Goal: Transaction & Acquisition: Purchase product/service

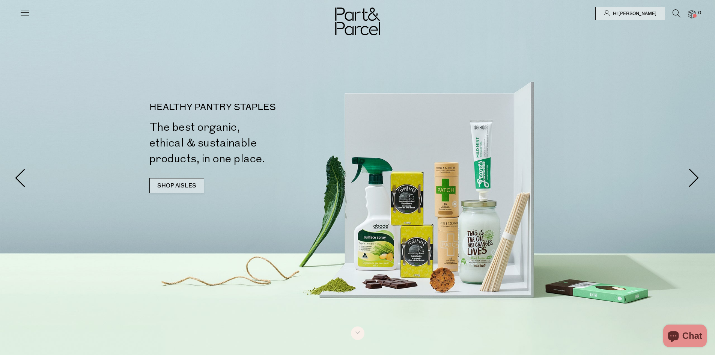
click at [174, 183] on link "SHOP AISLES" at bounding box center [176, 185] width 55 height 15
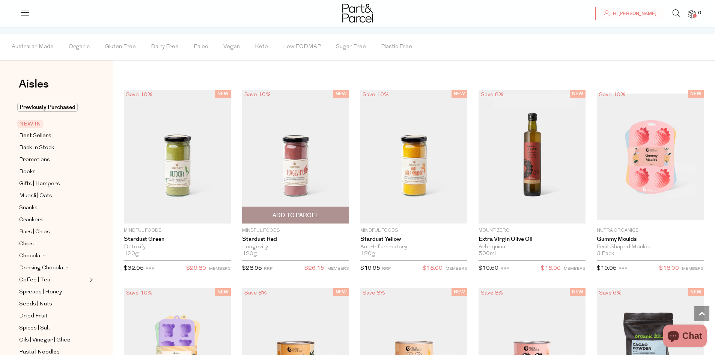
scroll to position [484, 0]
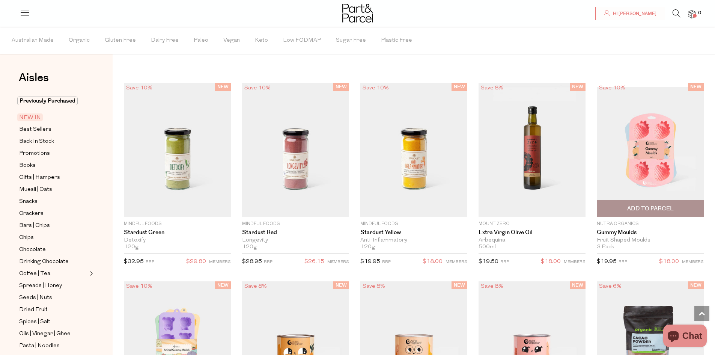
click at [645, 156] on img at bounding box center [650, 150] width 107 height 126
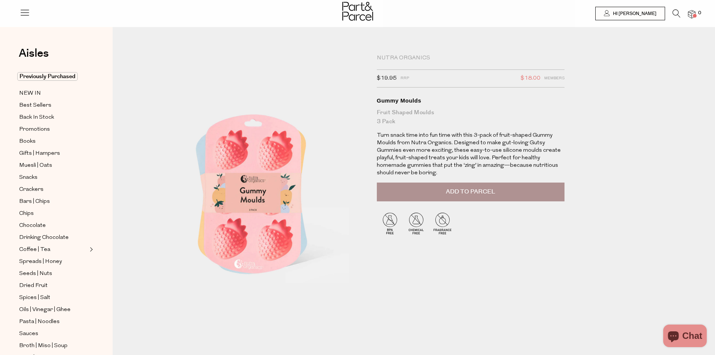
click at [480, 191] on span "Add to Parcel" at bounding box center [470, 191] width 49 height 9
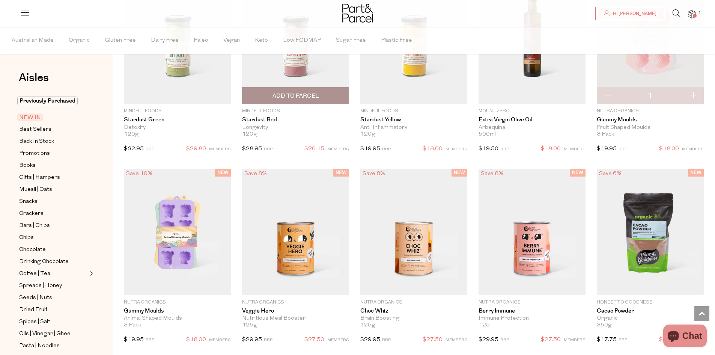
scroll to position [635, 0]
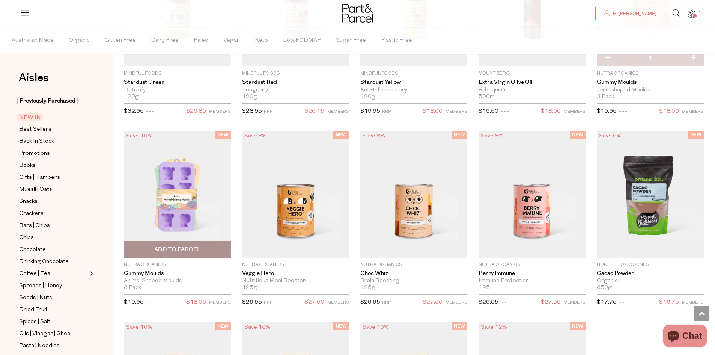
click at [175, 201] on img at bounding box center [177, 194] width 107 height 126
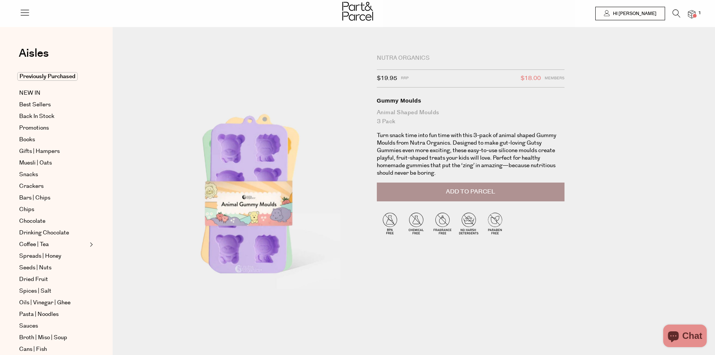
click at [529, 189] on button "Add to Parcel" at bounding box center [471, 192] width 188 height 19
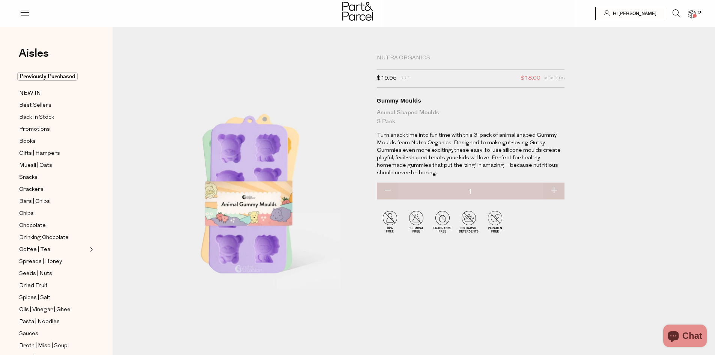
click at [691, 15] on img at bounding box center [692, 14] width 8 height 9
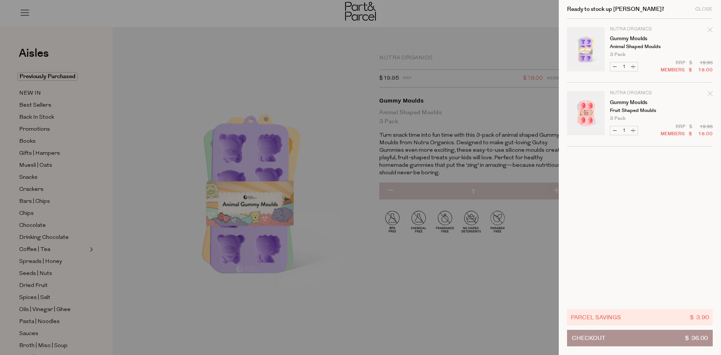
click at [617, 130] on button "Decrease Gummy Moulds" at bounding box center [614, 130] width 9 height 9
type input "0"
click at [163, 80] on div at bounding box center [360, 177] width 721 height 355
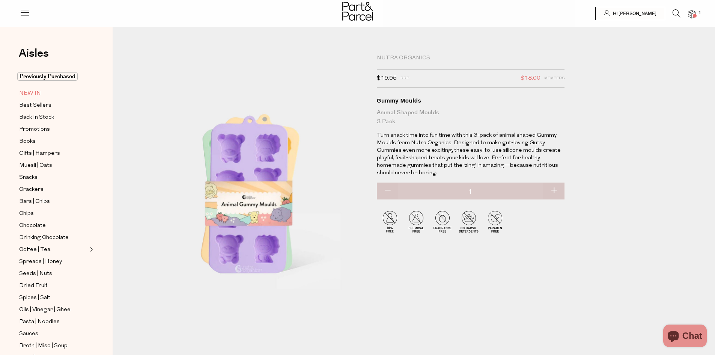
click at [37, 90] on span "NEW IN" at bounding box center [30, 93] width 22 height 9
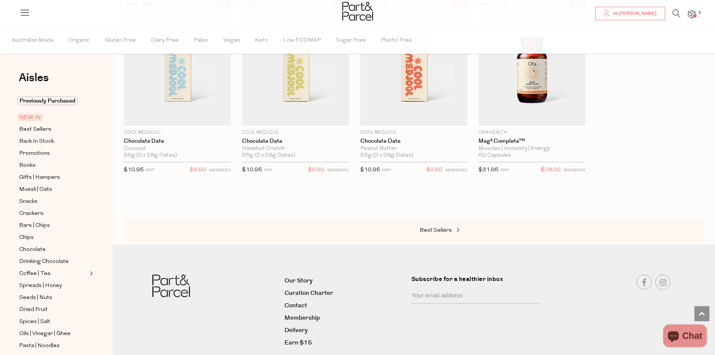
scroll to position [514, 0]
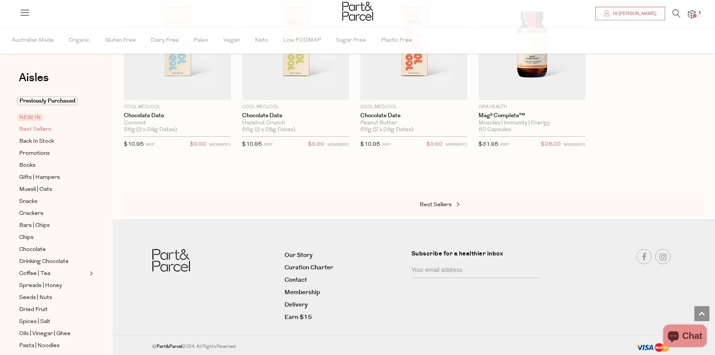
click at [41, 128] on span "Best Sellers" at bounding box center [35, 129] width 32 height 9
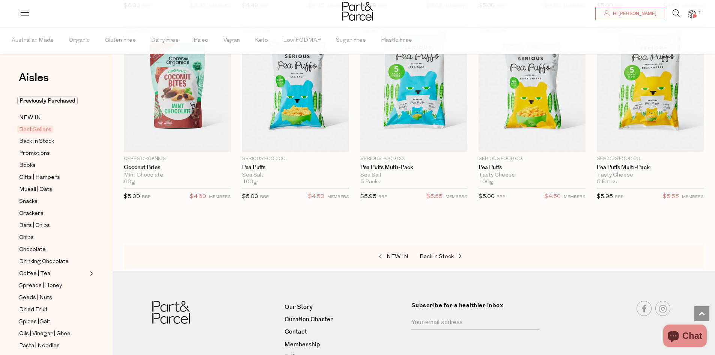
scroll to position [1465, 0]
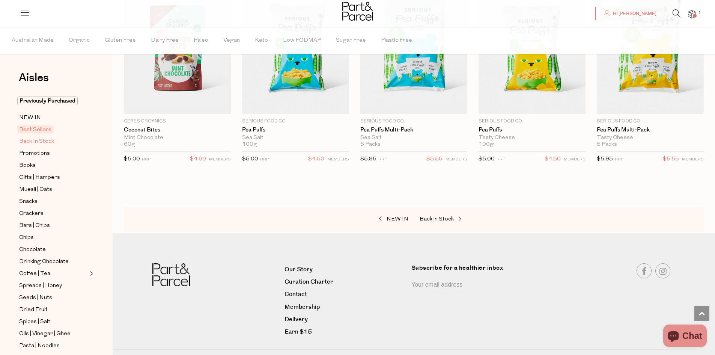
click at [47, 139] on span "Back In Stock" at bounding box center [36, 141] width 35 height 9
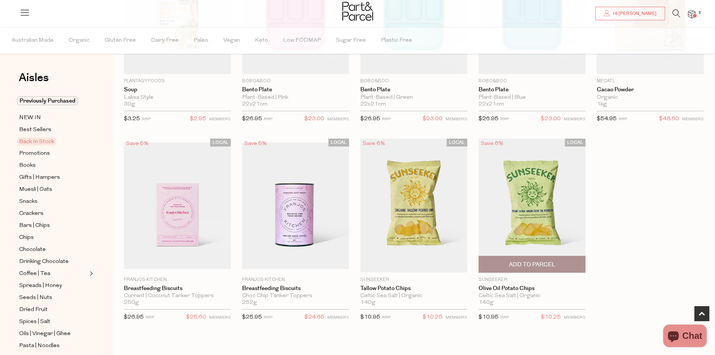
scroll to position [300, 0]
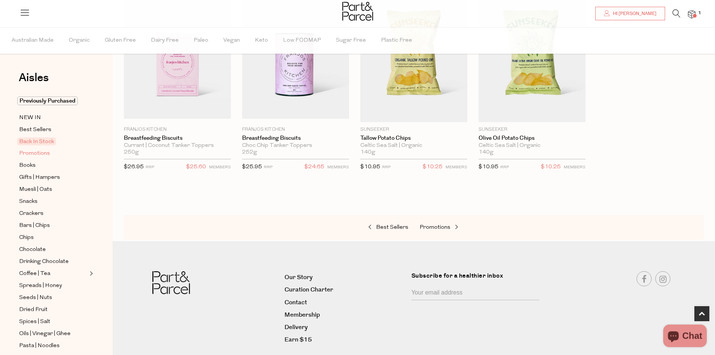
click at [43, 152] on span "Promotions" at bounding box center [34, 153] width 31 height 9
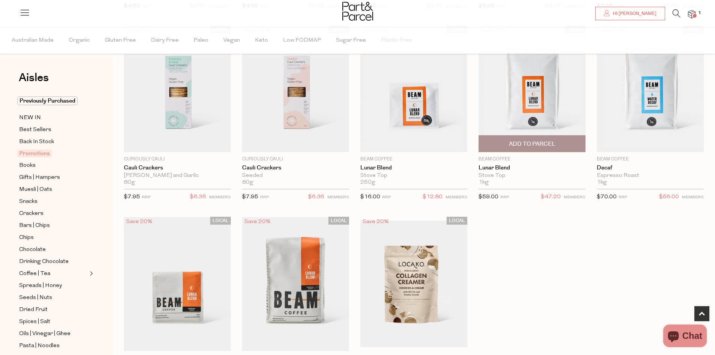
scroll to position [451, 0]
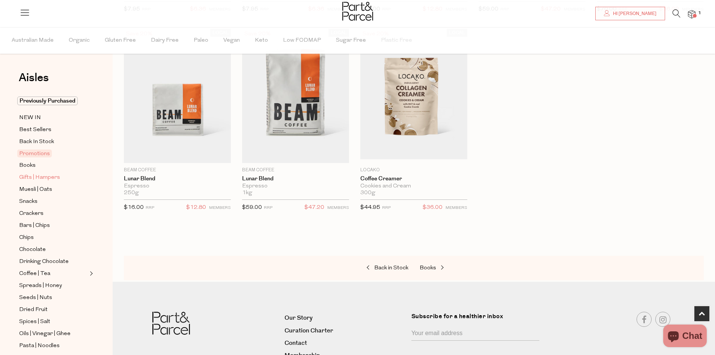
click at [32, 177] on span "Gifts | Hampers" at bounding box center [39, 177] width 41 height 9
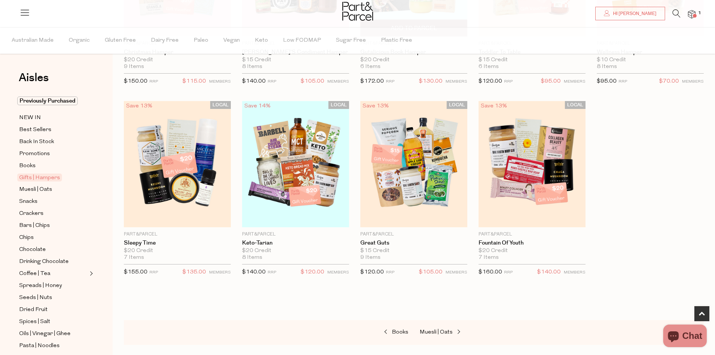
scroll to position [225, 0]
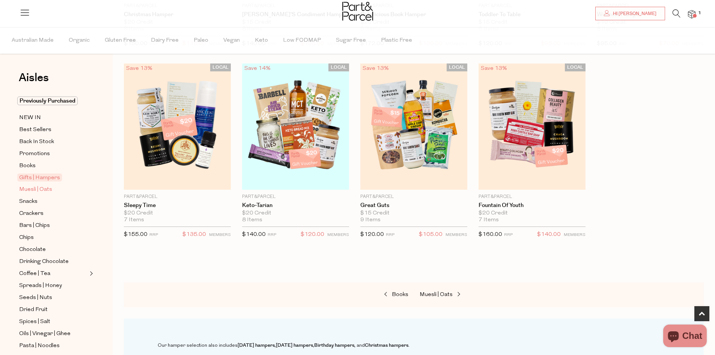
click at [37, 188] on span "Muesli | Oats" at bounding box center [35, 189] width 33 height 9
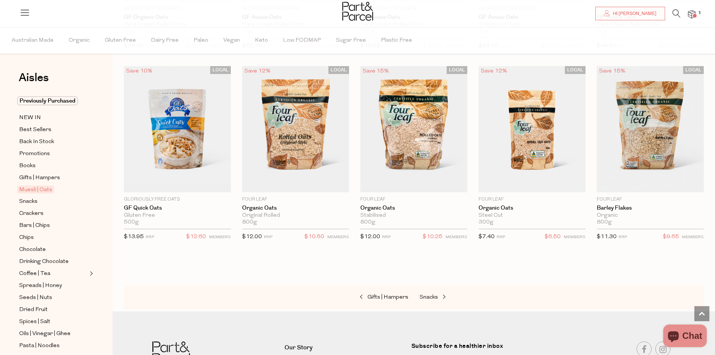
scroll to position [1855, 0]
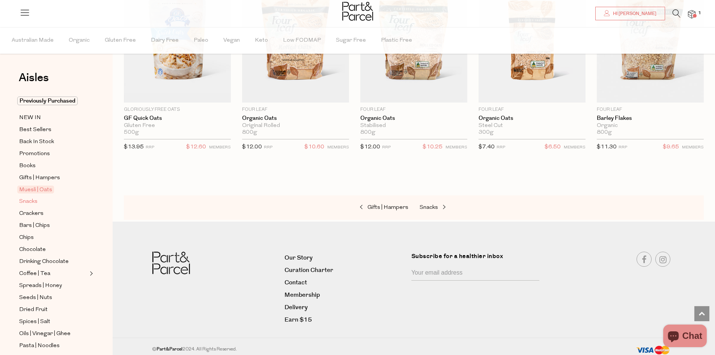
click at [35, 201] on span "Snacks" at bounding box center [28, 201] width 18 height 9
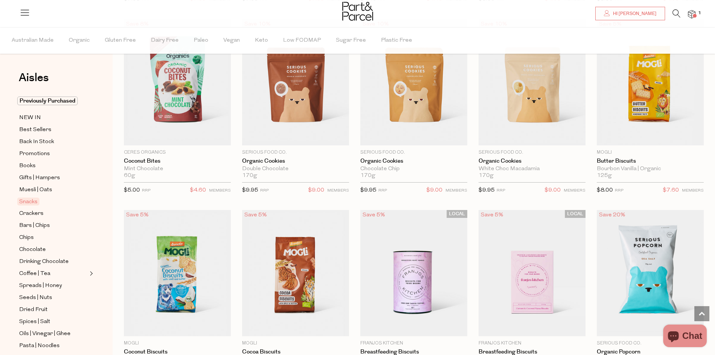
scroll to position [1314, 0]
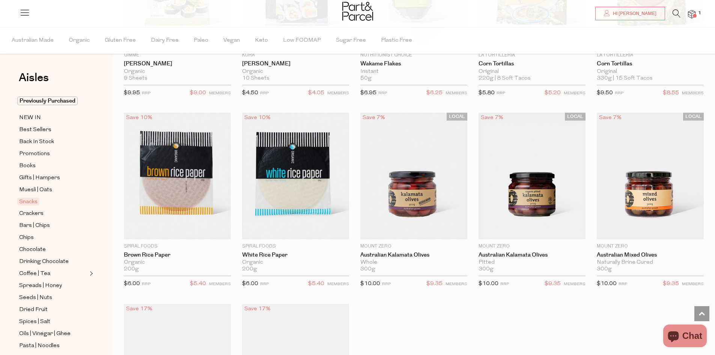
scroll to position [2516, 0]
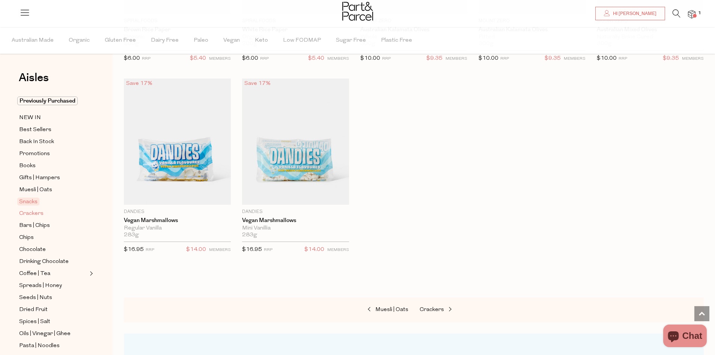
click at [27, 209] on span "Crackers" at bounding box center [31, 213] width 24 height 9
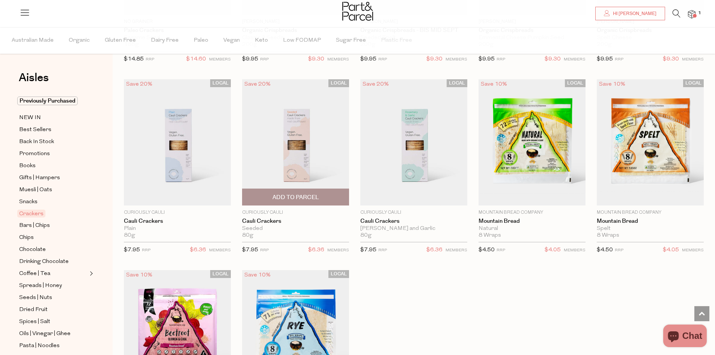
scroll to position [1314, 0]
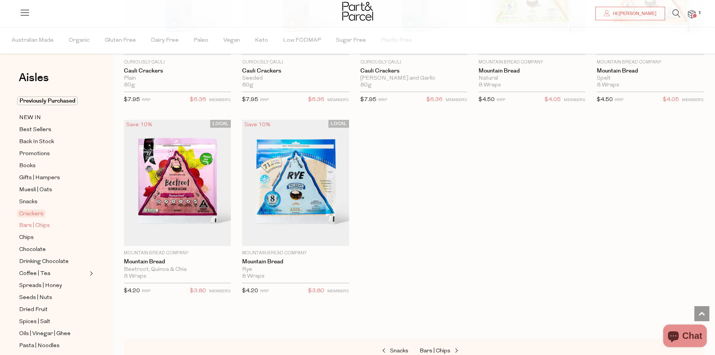
click at [44, 222] on span "Bars | Chips" at bounding box center [34, 225] width 31 height 9
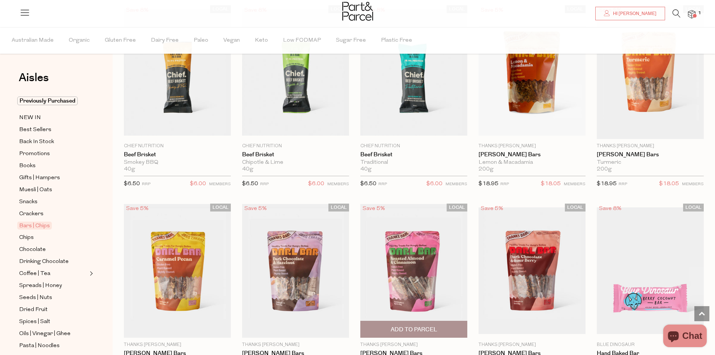
scroll to position [901, 0]
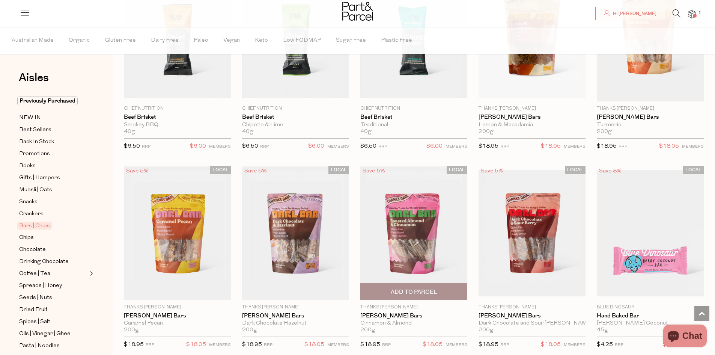
click at [421, 242] on img at bounding box center [414, 233] width 107 height 134
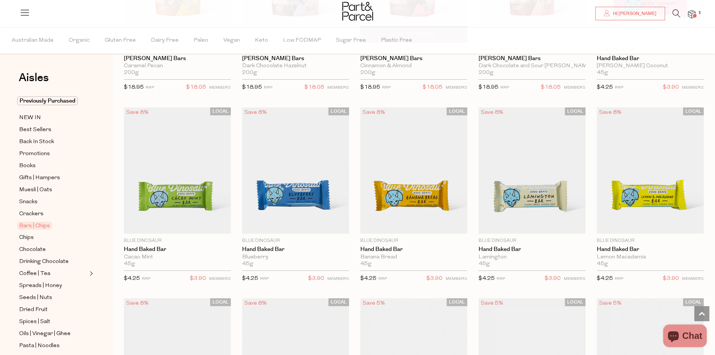
scroll to position [1309, 0]
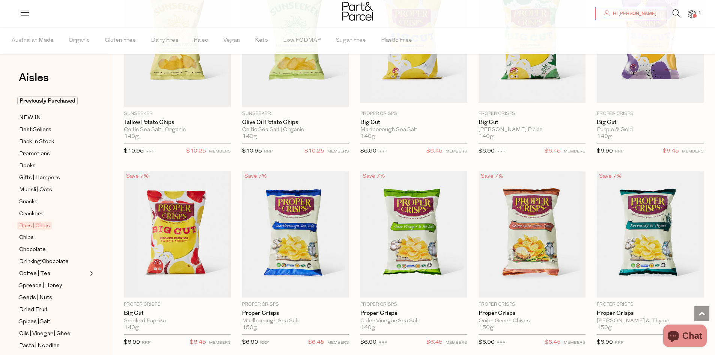
scroll to position [2285, 0]
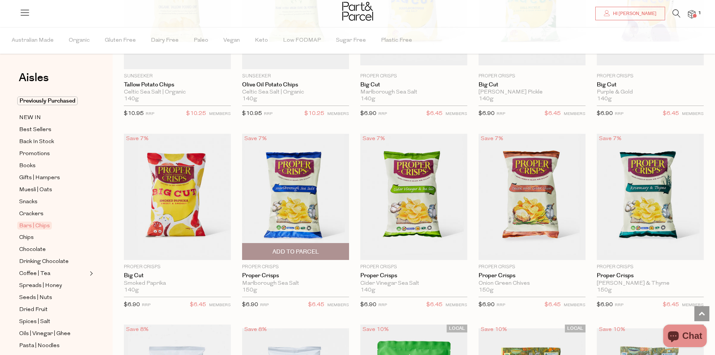
click at [301, 250] on span "Add To Parcel" at bounding box center [296, 252] width 47 height 8
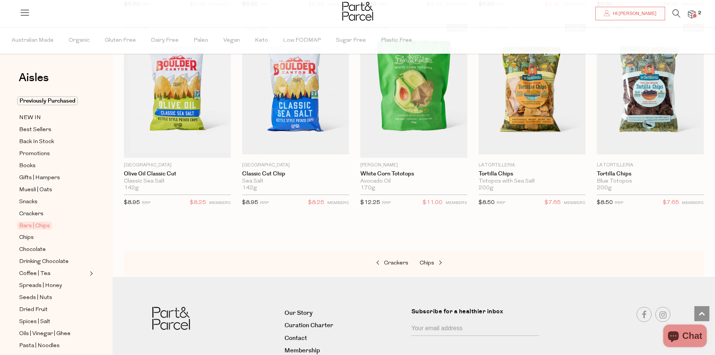
scroll to position [2623, 0]
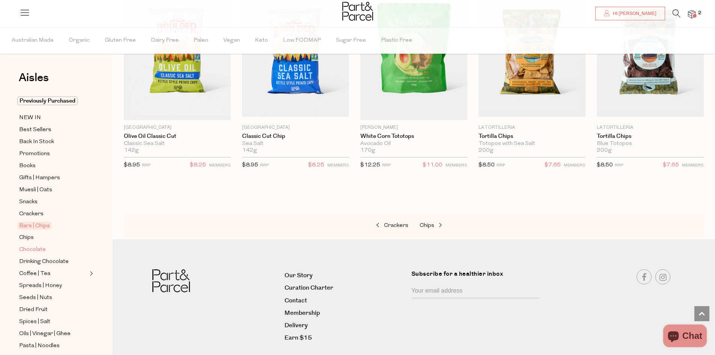
click at [31, 245] on span "Chocolate" at bounding box center [32, 249] width 27 height 9
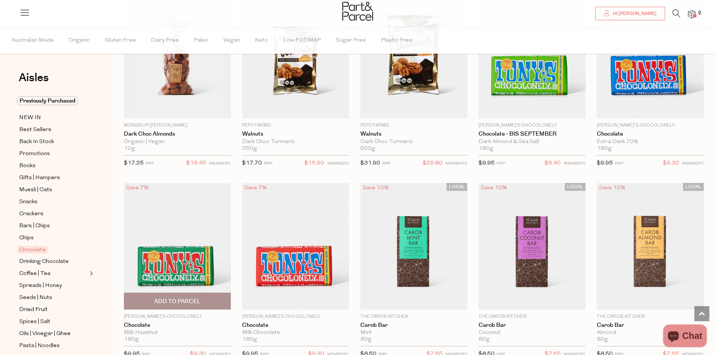
scroll to position [1540, 0]
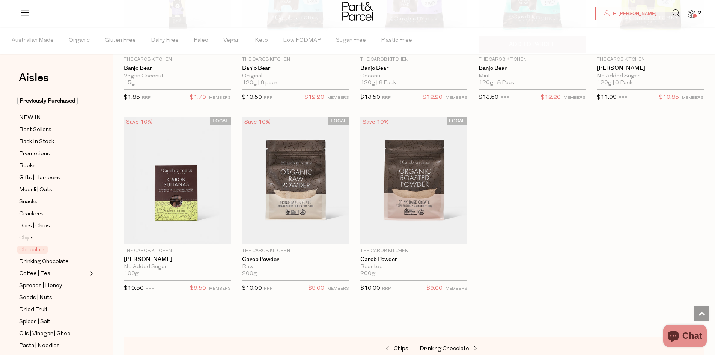
scroll to position [2216, 0]
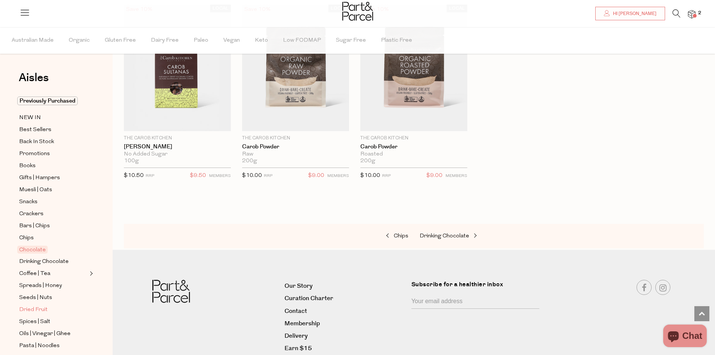
click at [36, 305] on span "Dried Fruit" at bounding box center [33, 309] width 29 height 9
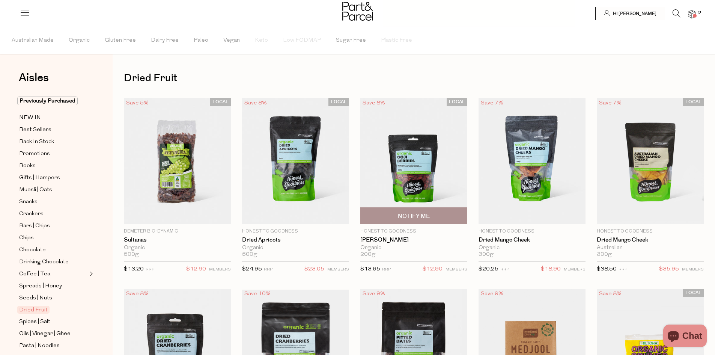
scroll to position [188, 0]
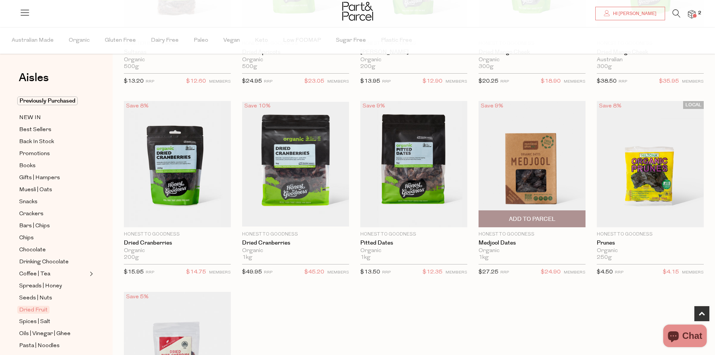
click at [546, 214] on span "Add To Parcel" at bounding box center [532, 219] width 103 height 16
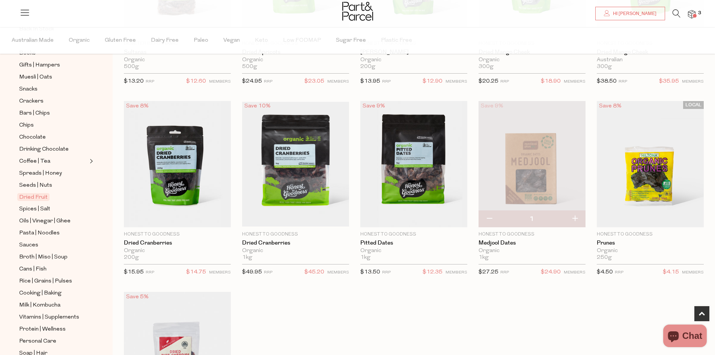
scroll to position [300, 0]
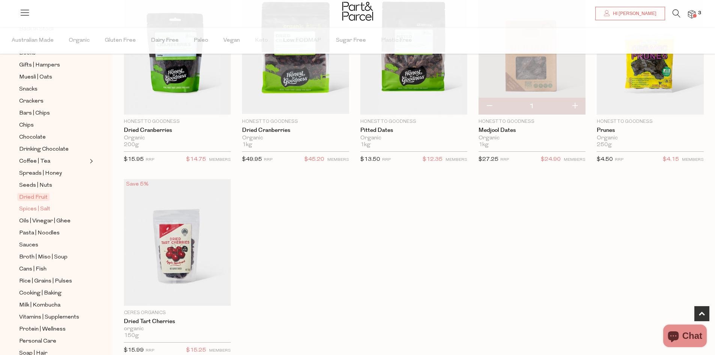
click at [43, 205] on span "Spices | Salt" at bounding box center [34, 209] width 31 height 9
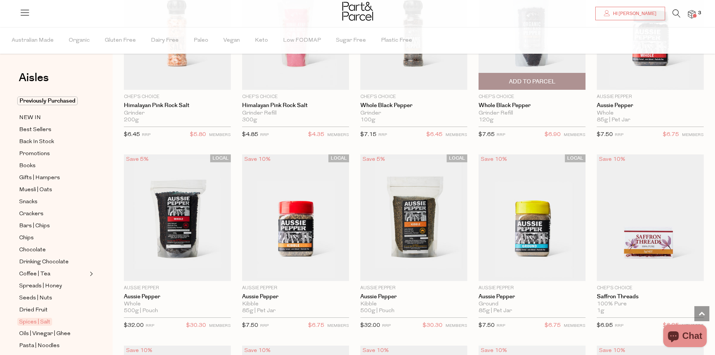
scroll to position [488, 0]
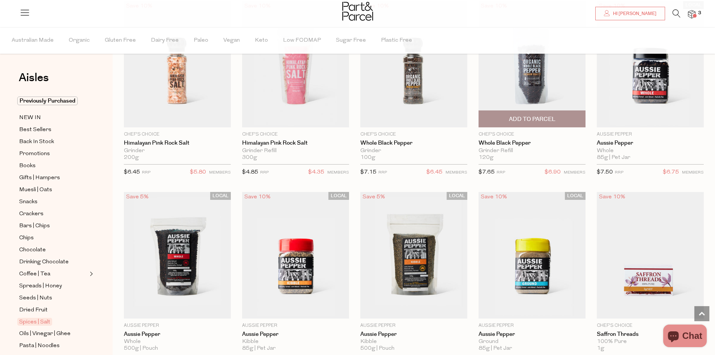
click at [528, 119] on span "Add To Parcel" at bounding box center [532, 119] width 47 height 8
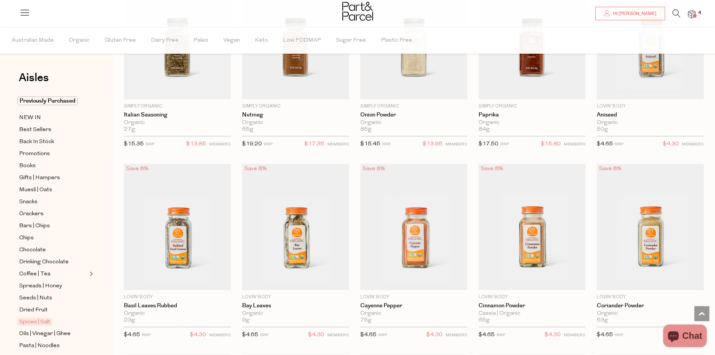
scroll to position [1052, 0]
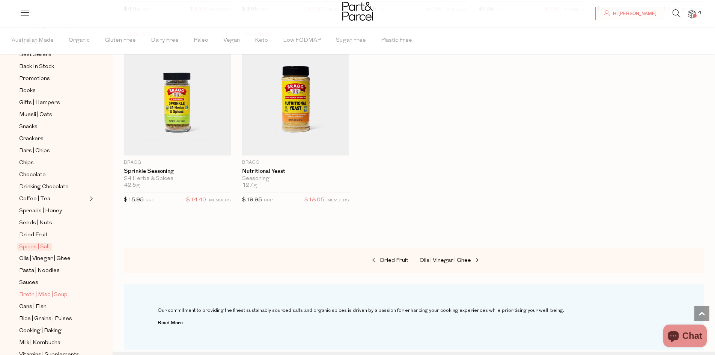
scroll to position [113, 0]
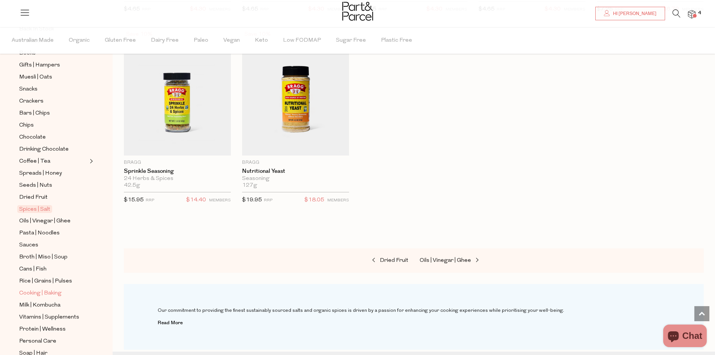
click at [36, 289] on span "Cooking | Baking" at bounding box center [40, 293] width 42 height 9
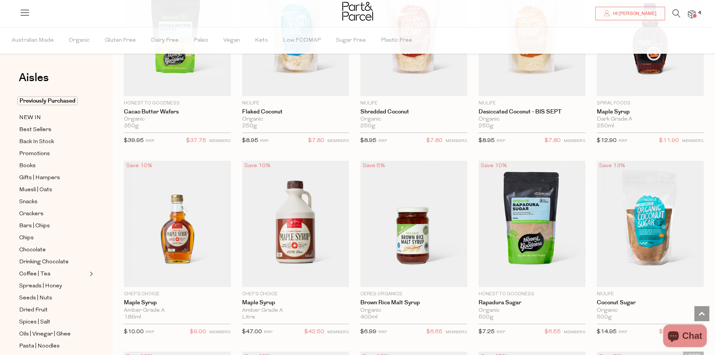
scroll to position [1319, 0]
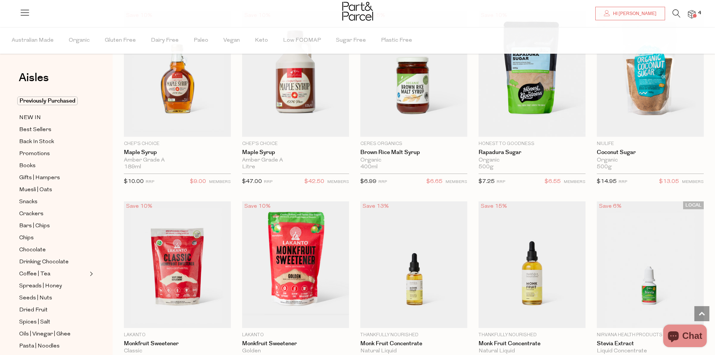
scroll to position [1394, 0]
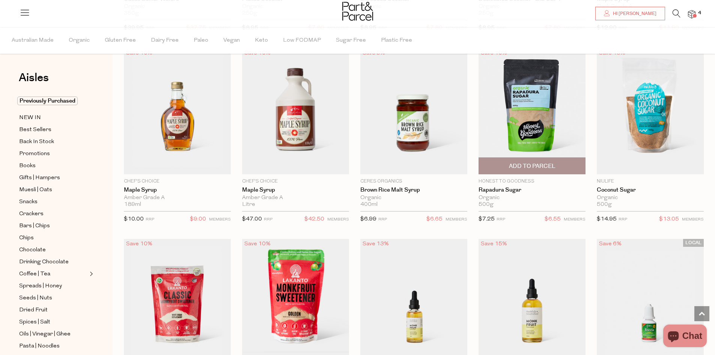
click at [526, 166] on span "Add To Parcel" at bounding box center [532, 166] width 47 height 8
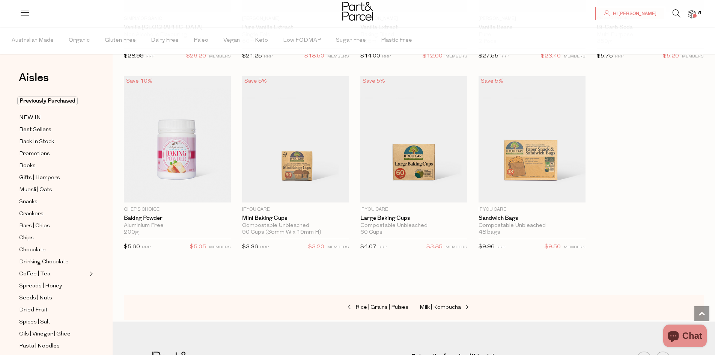
scroll to position [3121, 0]
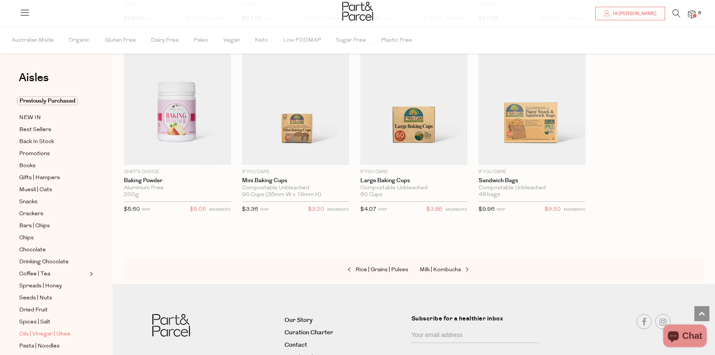
click at [34, 330] on span "Oils | Vinegar | Ghee" at bounding box center [44, 334] width 51 height 9
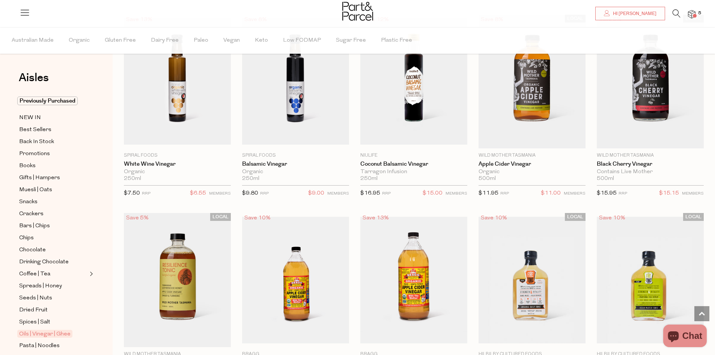
scroll to position [1540, 0]
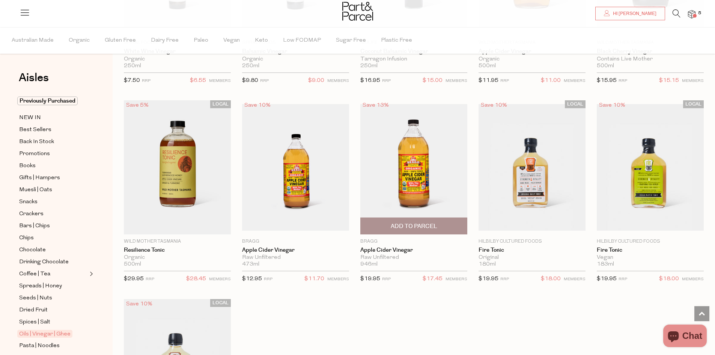
click at [419, 223] on span "Add To Parcel" at bounding box center [414, 226] width 47 height 8
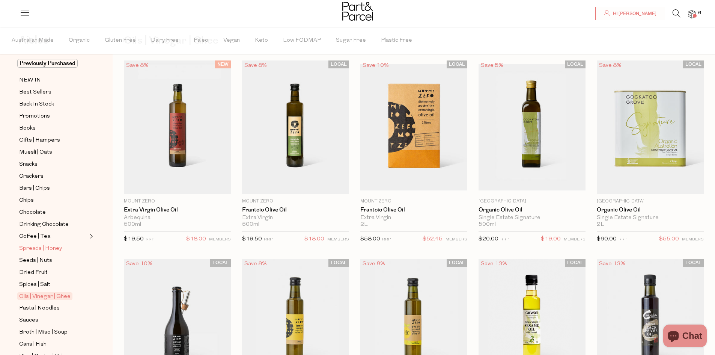
scroll to position [75, 0]
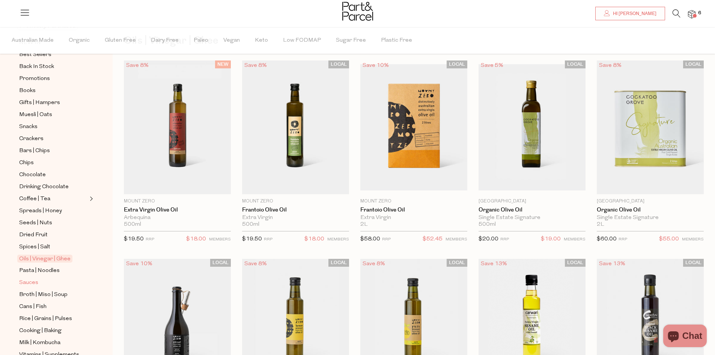
click at [28, 278] on span "Sauces" at bounding box center [28, 282] width 19 height 9
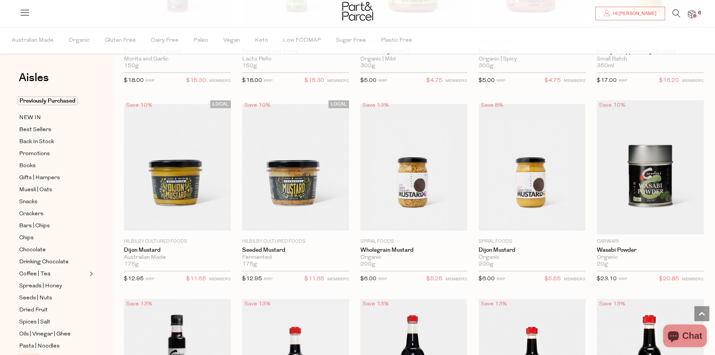
scroll to position [1577, 0]
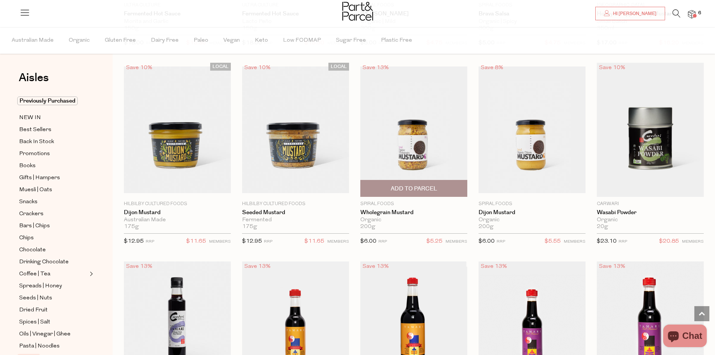
click at [421, 185] on span "Add To Parcel" at bounding box center [414, 189] width 47 height 8
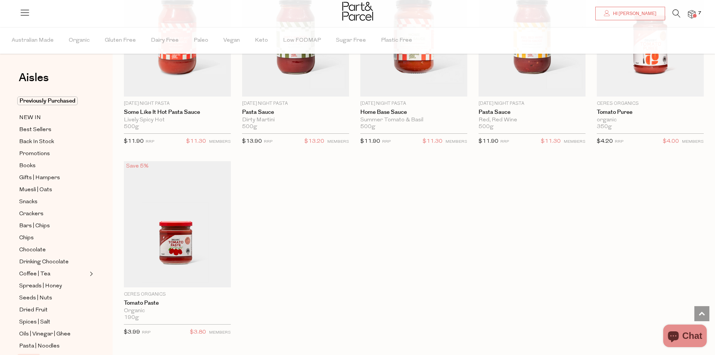
scroll to position [113, 0]
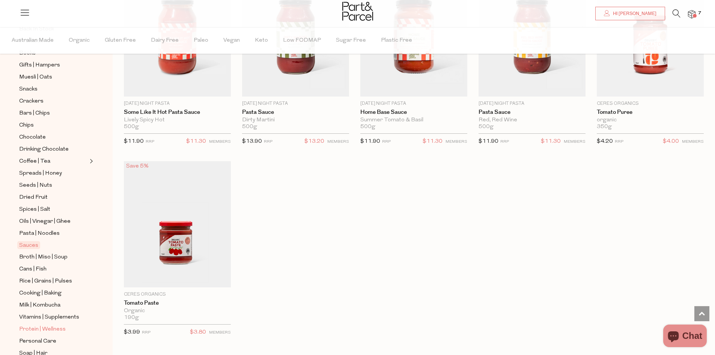
click at [51, 325] on span "Protein | Wellness" at bounding box center [42, 329] width 47 height 9
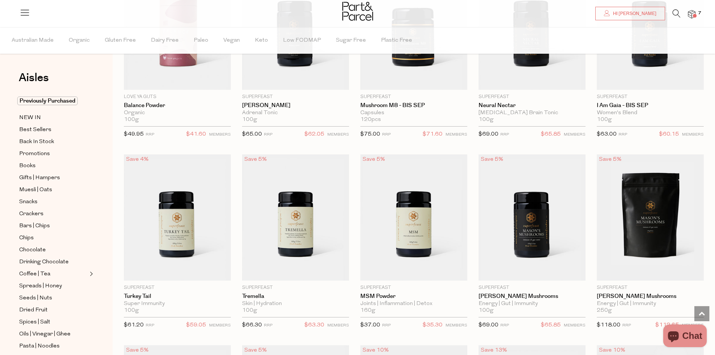
scroll to position [976, 0]
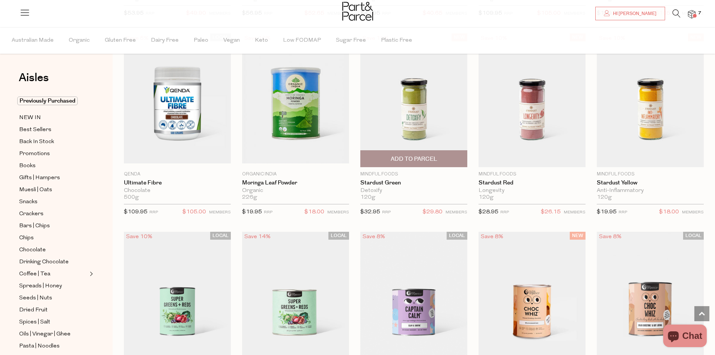
scroll to position [2441, 0]
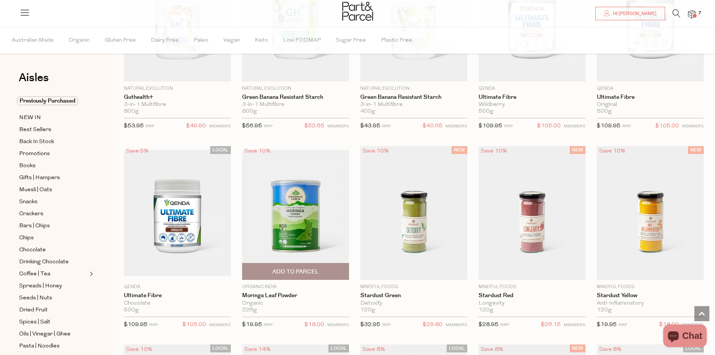
click at [312, 213] on img at bounding box center [295, 213] width 107 height 126
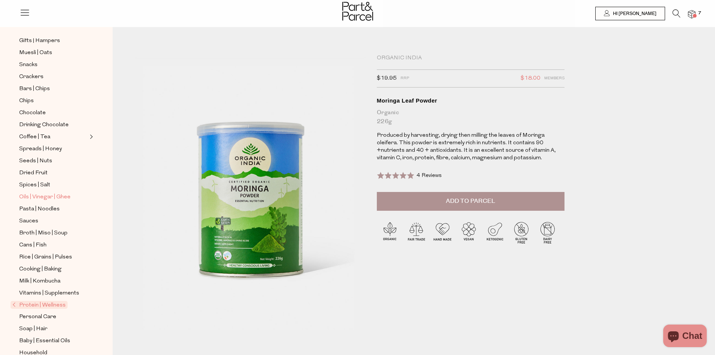
scroll to position [139, 0]
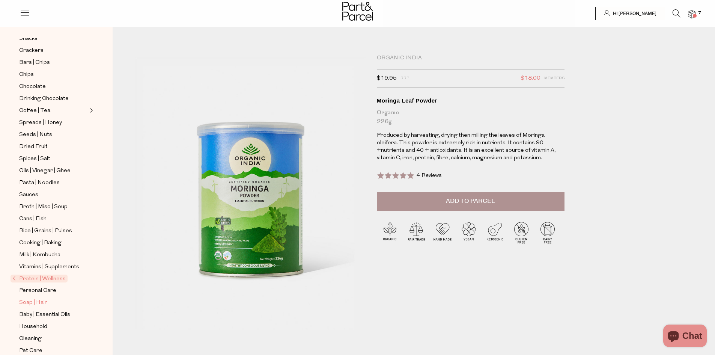
click at [38, 298] on span "Soap | Hair" at bounding box center [33, 302] width 28 height 9
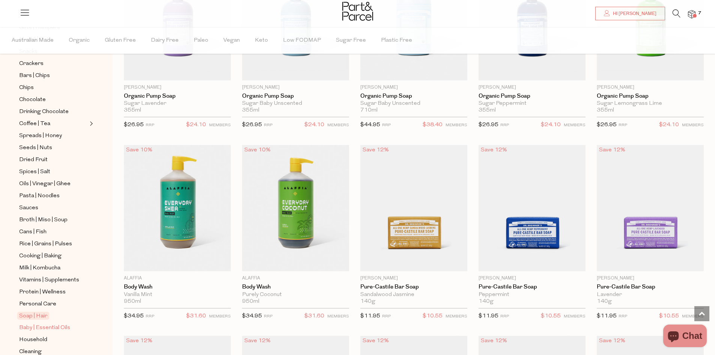
scroll to position [184, 0]
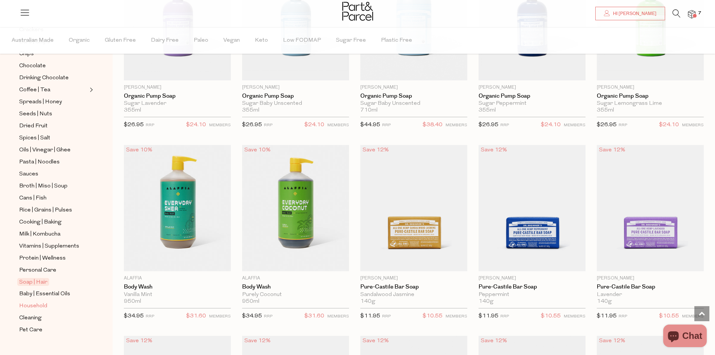
click at [41, 302] on span "Household" at bounding box center [33, 306] width 28 height 9
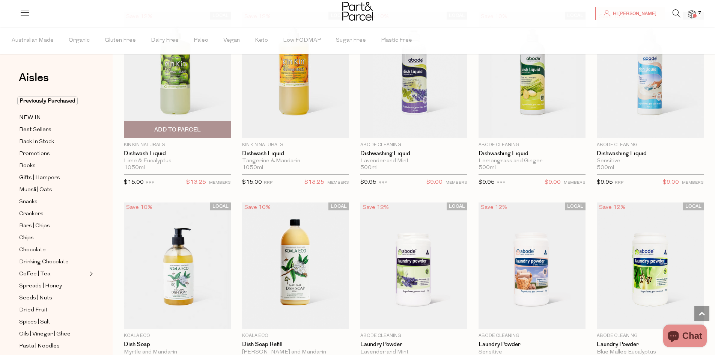
scroll to position [1277, 0]
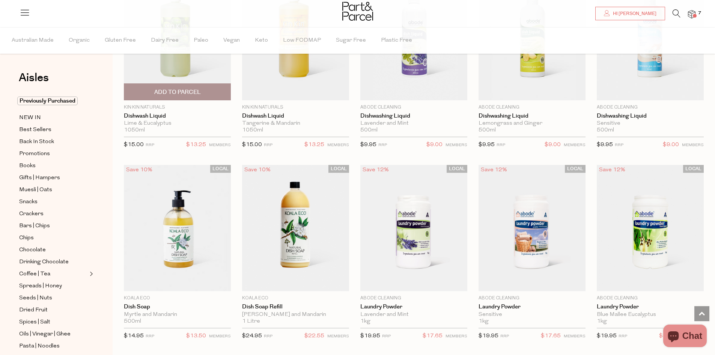
click at [191, 89] on span "Add To Parcel" at bounding box center [177, 92] width 47 height 8
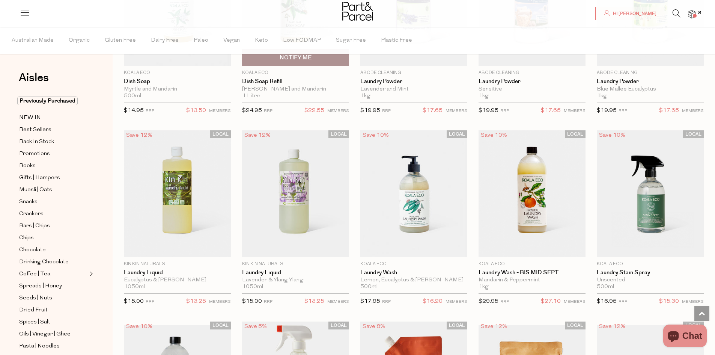
scroll to position [1652, 0]
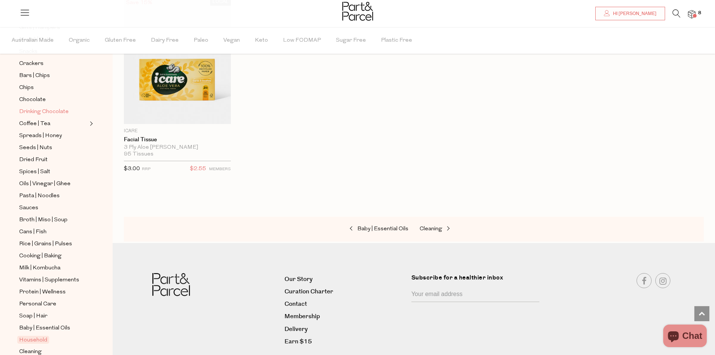
scroll to position [184, 0]
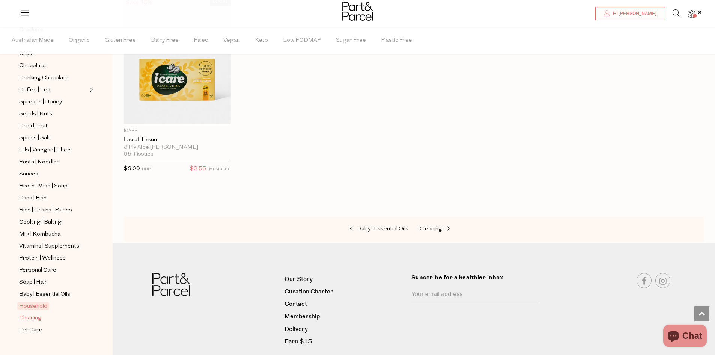
click at [41, 314] on span "Cleaning" at bounding box center [30, 318] width 23 height 9
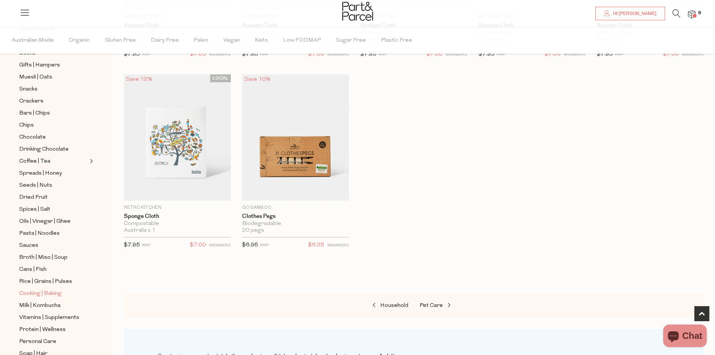
scroll to position [150, 0]
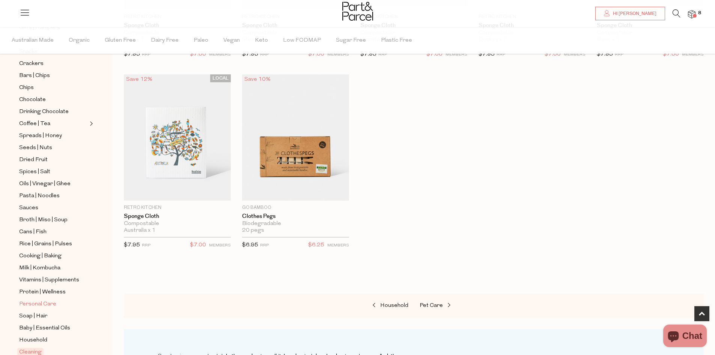
click at [47, 300] on span "Personal Care" at bounding box center [37, 304] width 37 height 9
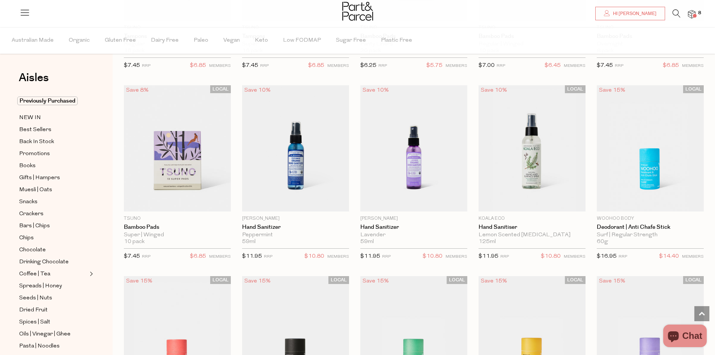
scroll to position [1577, 0]
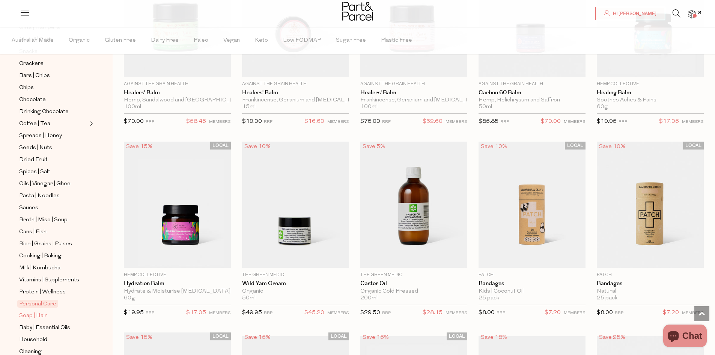
scroll to position [184, 0]
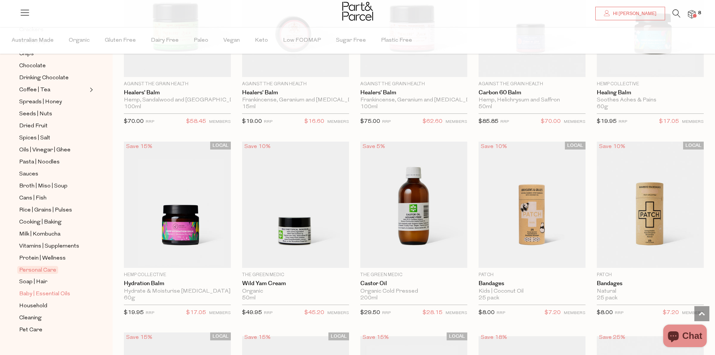
click at [29, 290] on span "Baby | Essential Oils" at bounding box center [44, 294] width 51 height 9
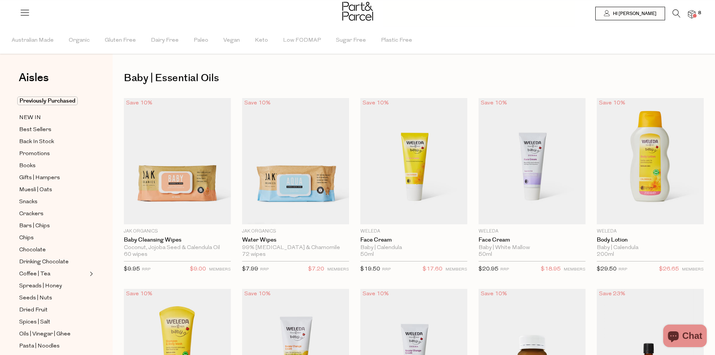
click at [691, 9] on li "8" at bounding box center [688, 14] width 15 height 10
click at [690, 14] on img at bounding box center [692, 14] width 8 height 9
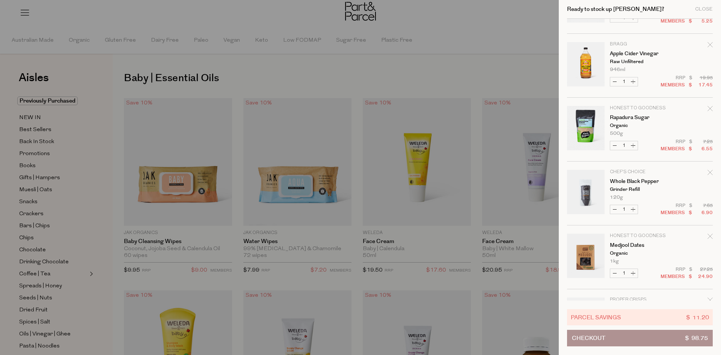
scroll to position [225, 0]
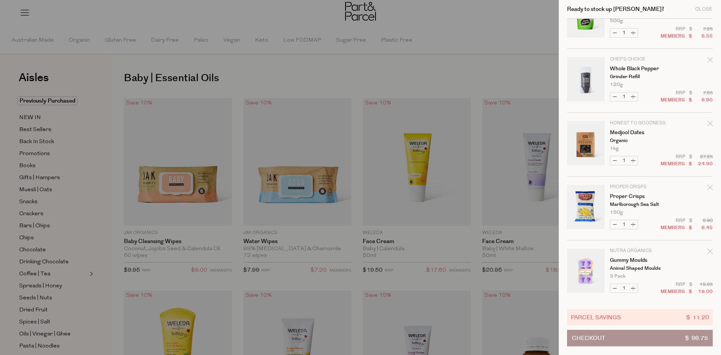
click at [661, 336] on button "Checkout $ 98.75" at bounding box center [640, 338] width 146 height 17
